Goal: Register for event/course

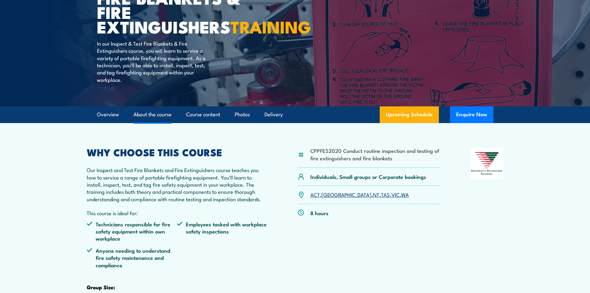
scroll to position [93, 0]
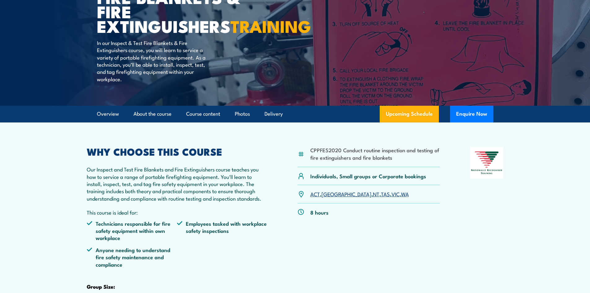
click at [401, 197] on link "WA" at bounding box center [405, 193] width 8 height 7
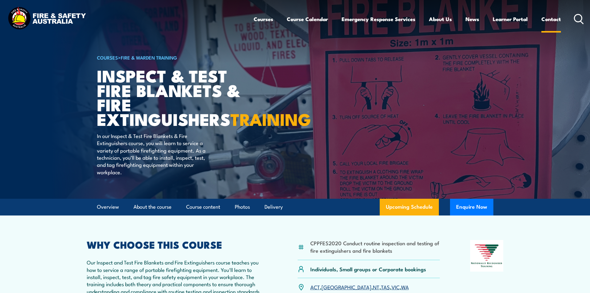
click at [554, 21] on link "Contact" at bounding box center [552, 19] width 20 height 16
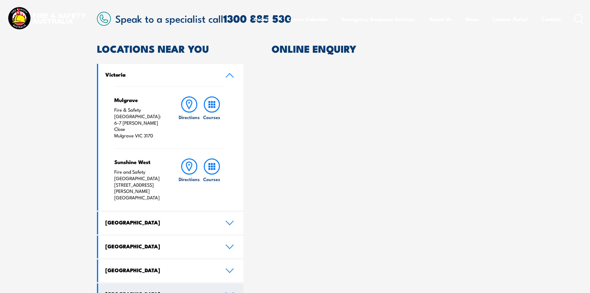
scroll to position [217, 0]
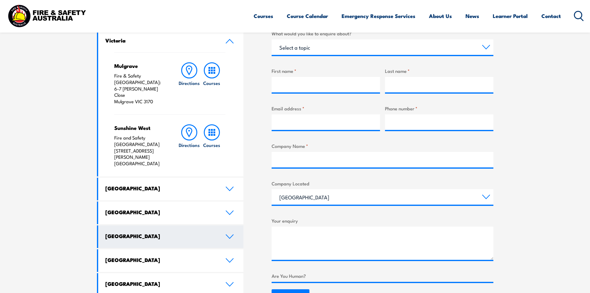
click at [173, 225] on link "Western Australia" at bounding box center [171, 236] width 146 height 23
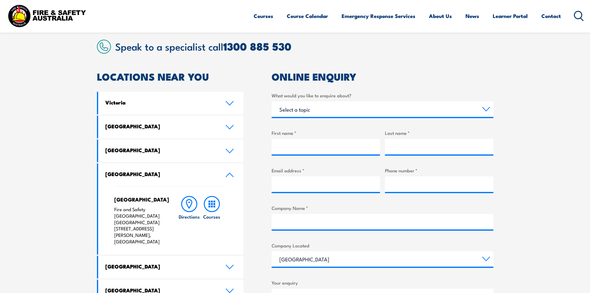
scroll to position [186, 0]
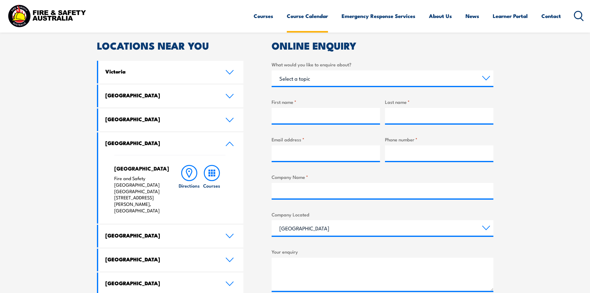
click at [306, 15] on link "Course Calendar" at bounding box center [307, 16] width 41 height 16
click at [315, 16] on link "Course Calendar" at bounding box center [307, 16] width 41 height 16
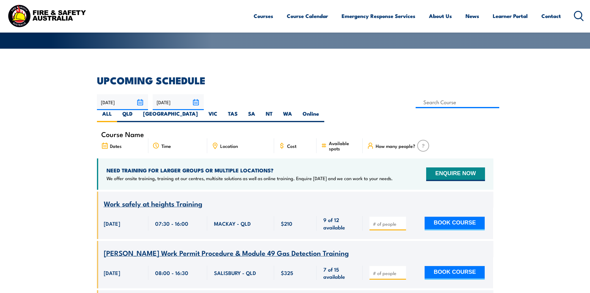
scroll to position [124, 0]
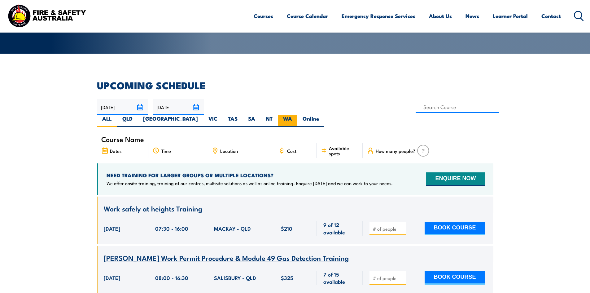
click at [297, 115] on label "WA" at bounding box center [288, 121] width 20 height 12
click at [296, 115] on input "WA" at bounding box center [294, 117] width 4 height 4
radio input "true"
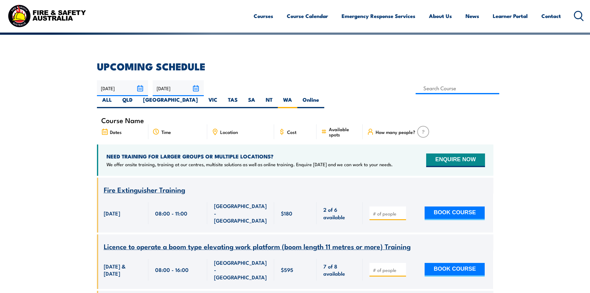
scroll to position [143, 0]
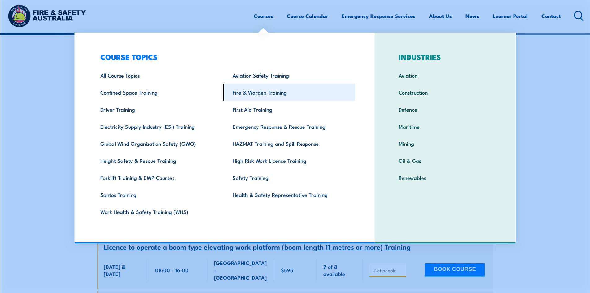
click at [251, 93] on link "Fire & Warden Training" at bounding box center [289, 92] width 132 height 17
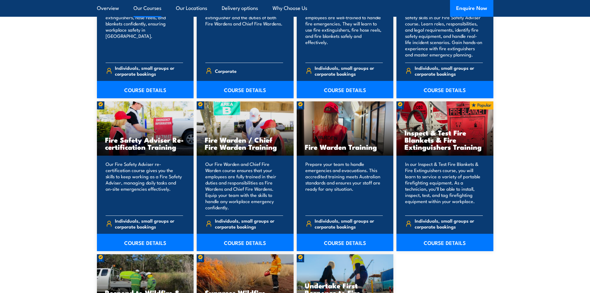
scroll to position [744, 0]
click at [450, 241] on link "COURSE DETAILS" at bounding box center [445, 241] width 97 height 17
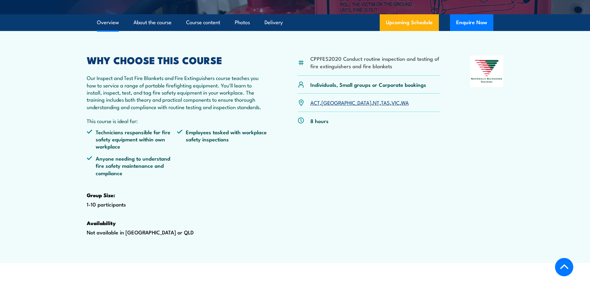
scroll to position [217, 0]
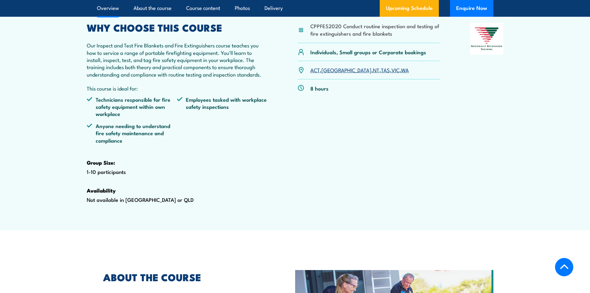
click at [401, 73] on link "WA" at bounding box center [405, 69] width 8 height 7
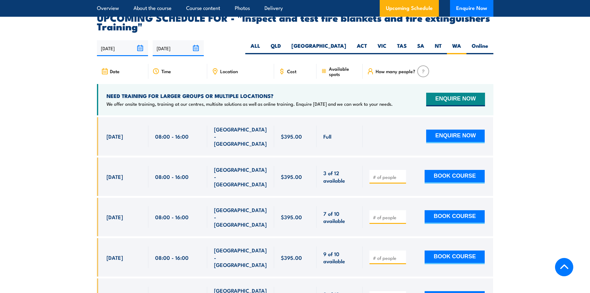
scroll to position [1151, 0]
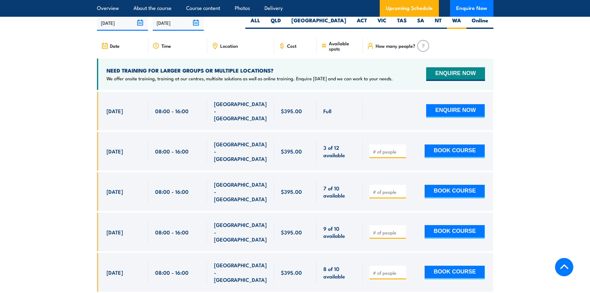
click at [398, 154] on input "number" at bounding box center [388, 151] width 31 height 6
click at [401, 150] on input "1" at bounding box center [388, 151] width 31 height 6
type input "2"
click at [401, 150] on input "2" at bounding box center [388, 151] width 31 height 6
click at [443, 149] on button "BOOK COURSE" at bounding box center [455, 151] width 60 height 14
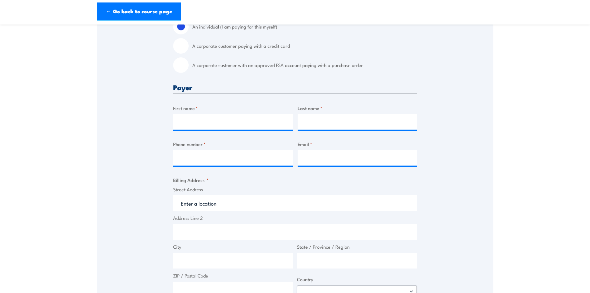
scroll to position [155, 0]
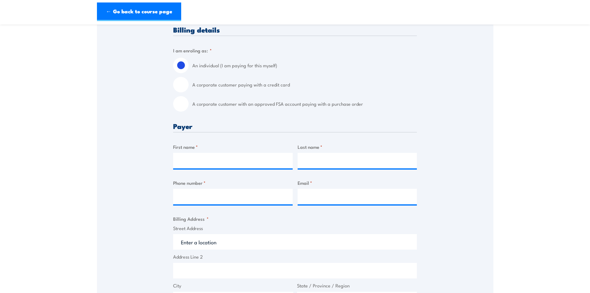
click at [183, 88] on input "A corporate customer paying with a credit card" at bounding box center [180, 84] width 15 height 15
radio input "true"
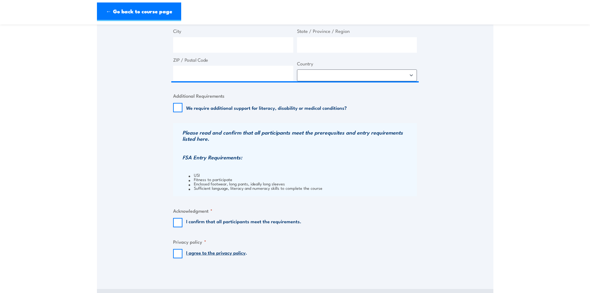
scroll to position [558, 0]
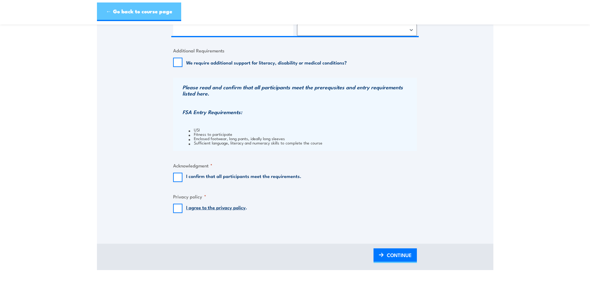
click at [159, 13] on link "← Go back to course page" at bounding box center [139, 11] width 84 height 19
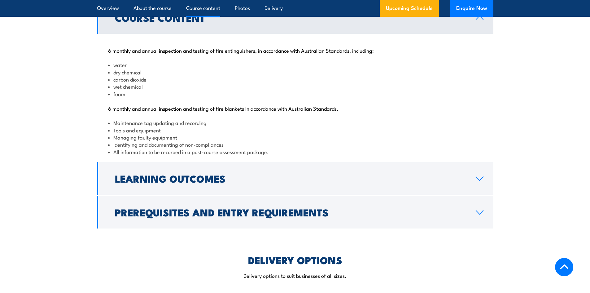
scroll to position [624, 0]
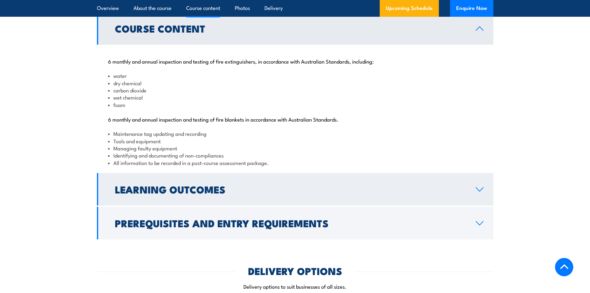
click at [309, 204] on link "Learning Outcomes" at bounding box center [295, 189] width 397 height 33
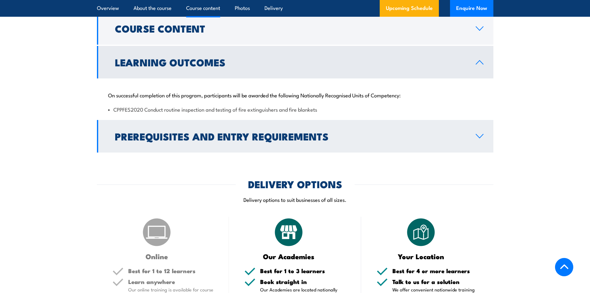
click at [285, 140] on h2 "Prerequisites and Entry Requirements" at bounding box center [290, 136] width 351 height 9
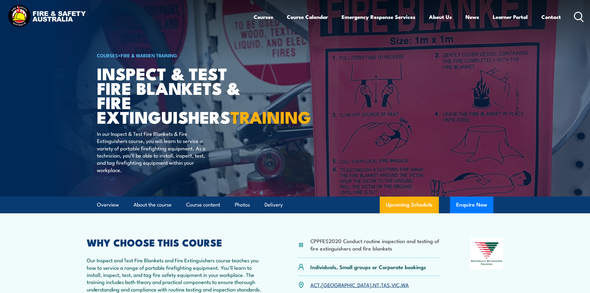
scroll to position [0, 0]
